Goal: Find specific page/section: Find specific page/section

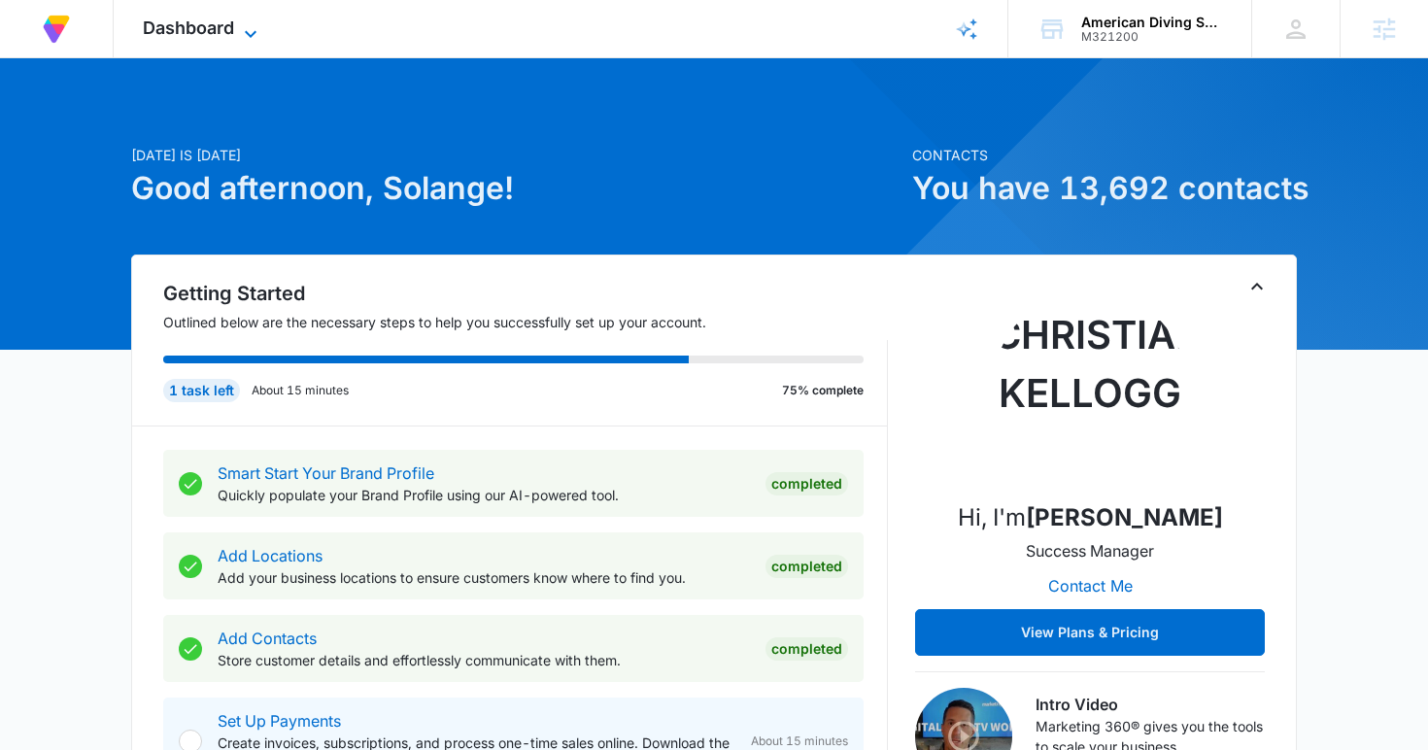
click at [209, 26] on span "Dashboard" at bounding box center [188, 27] width 91 height 20
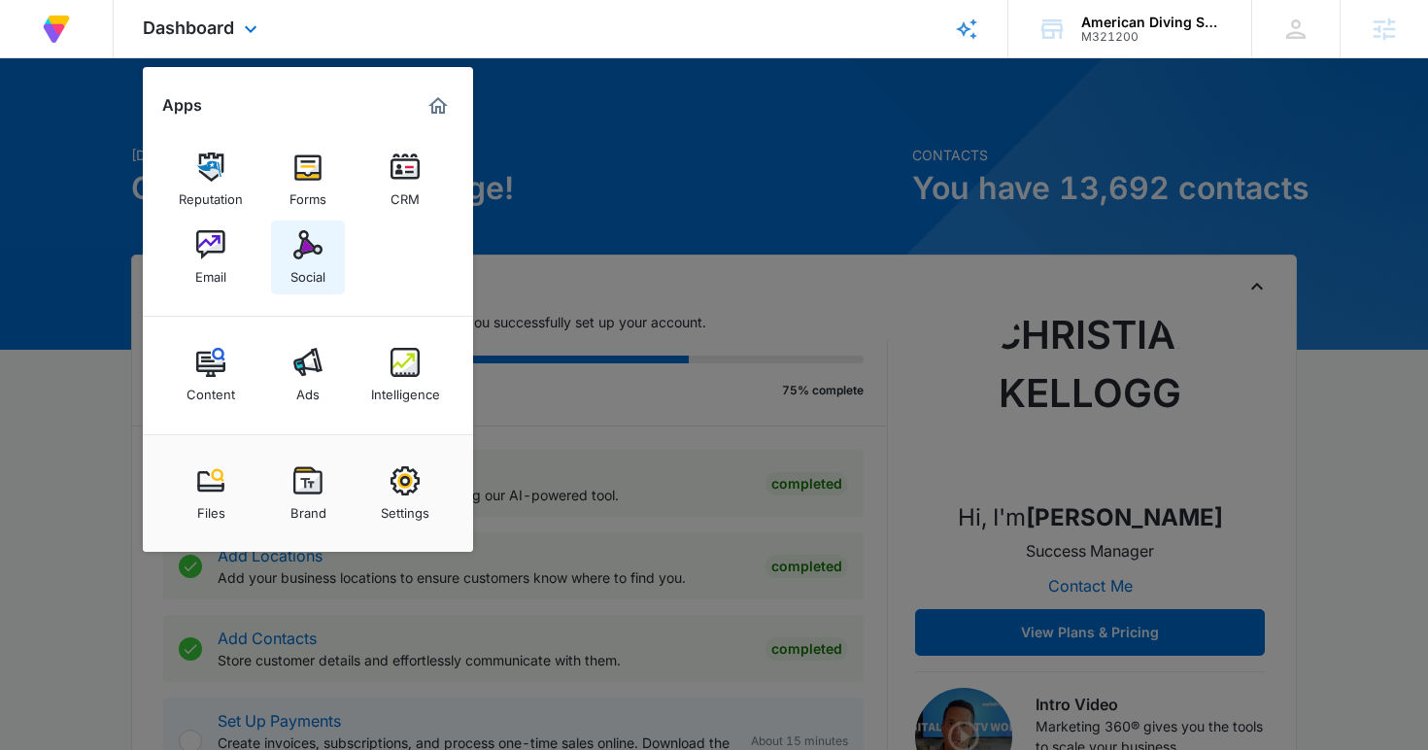
click at [296, 267] on div "Social" at bounding box center [307, 271] width 35 height 25
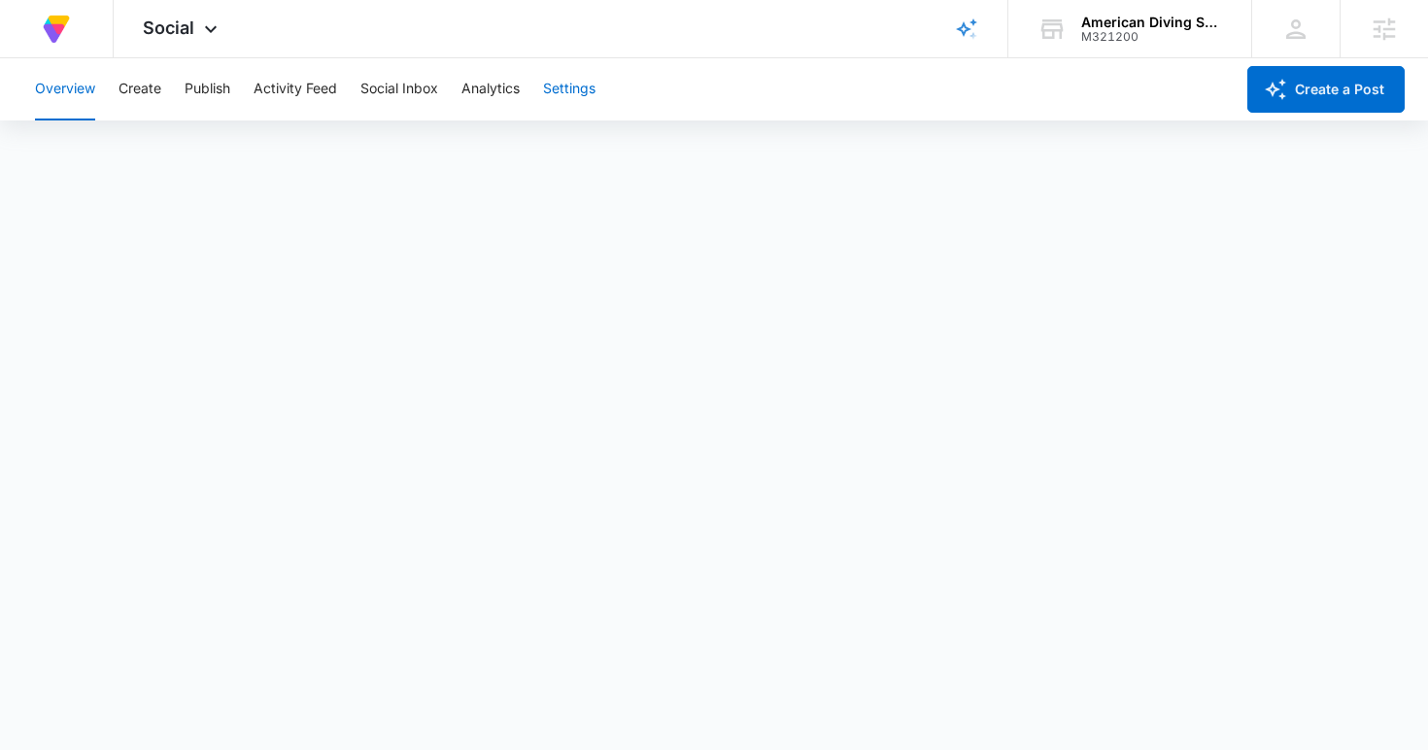
click at [570, 85] on button "Settings" at bounding box center [569, 89] width 52 height 62
click at [509, 91] on button "Analytics" at bounding box center [490, 89] width 58 height 62
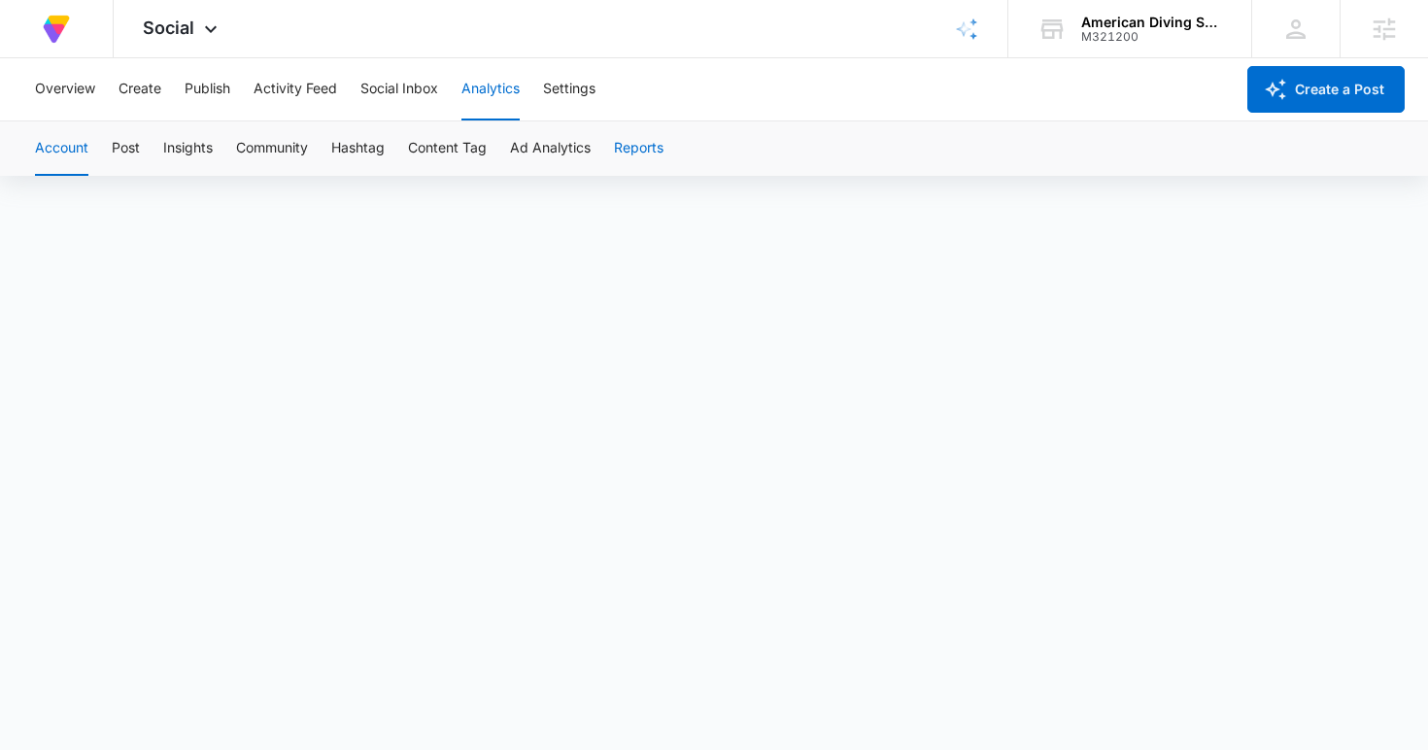
click at [625, 147] on button "Reports" at bounding box center [639, 148] width 50 height 54
